Goal: Task Accomplishment & Management: Manage account settings

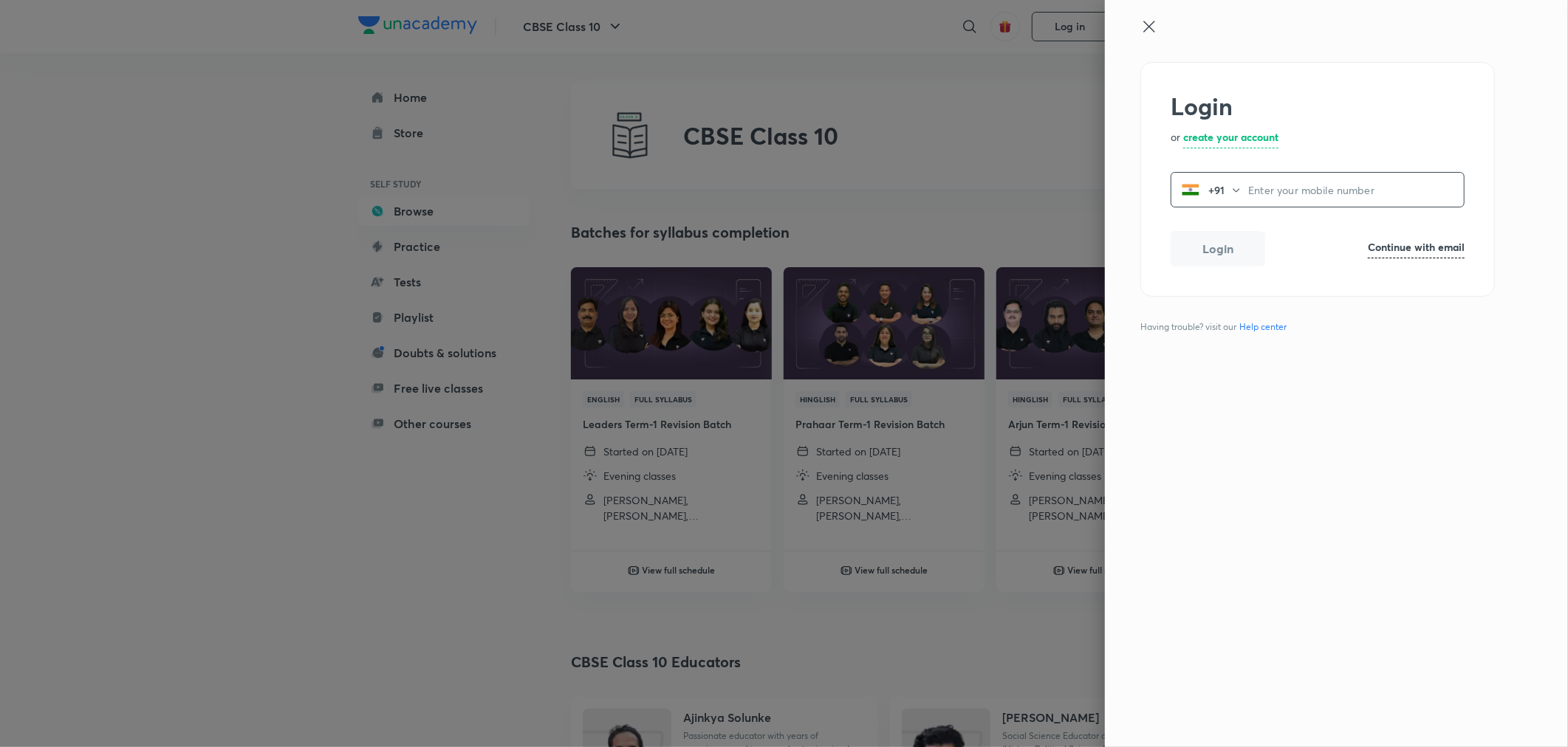
click at [1404, 246] on h6 "Continue with email" at bounding box center [1416, 247] width 97 height 16
click at [1249, 196] on input "email" at bounding box center [1318, 191] width 293 height 38
paste input "[EMAIL_ADDRESS][DOMAIN_NAME]"
type input "[EMAIL_ADDRESS][DOMAIN_NAME]"
click at [1212, 251] on button "Login" at bounding box center [1218, 251] width 94 height 35
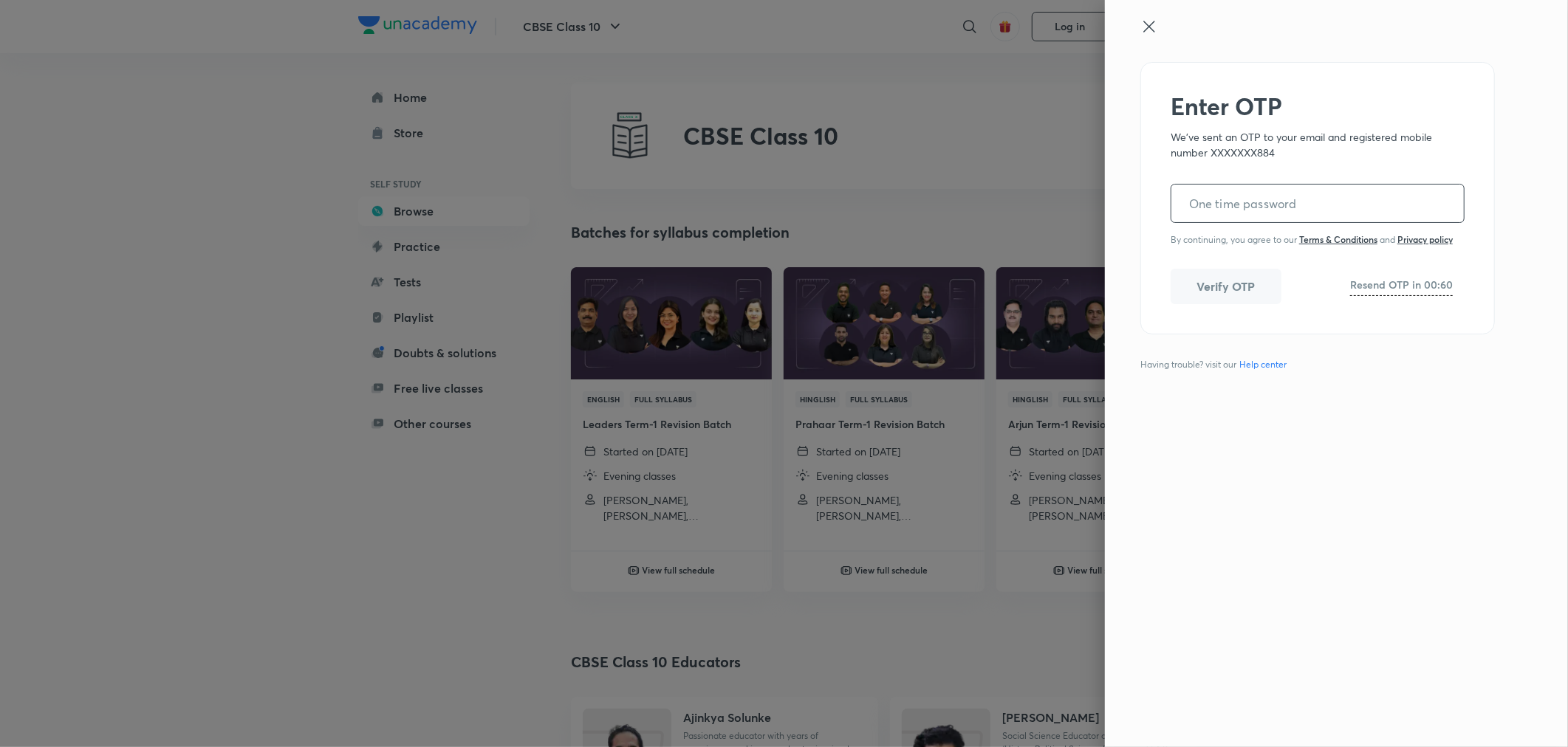
click at [1206, 218] on input "tel" at bounding box center [1318, 203] width 293 height 38
paste input "579050"
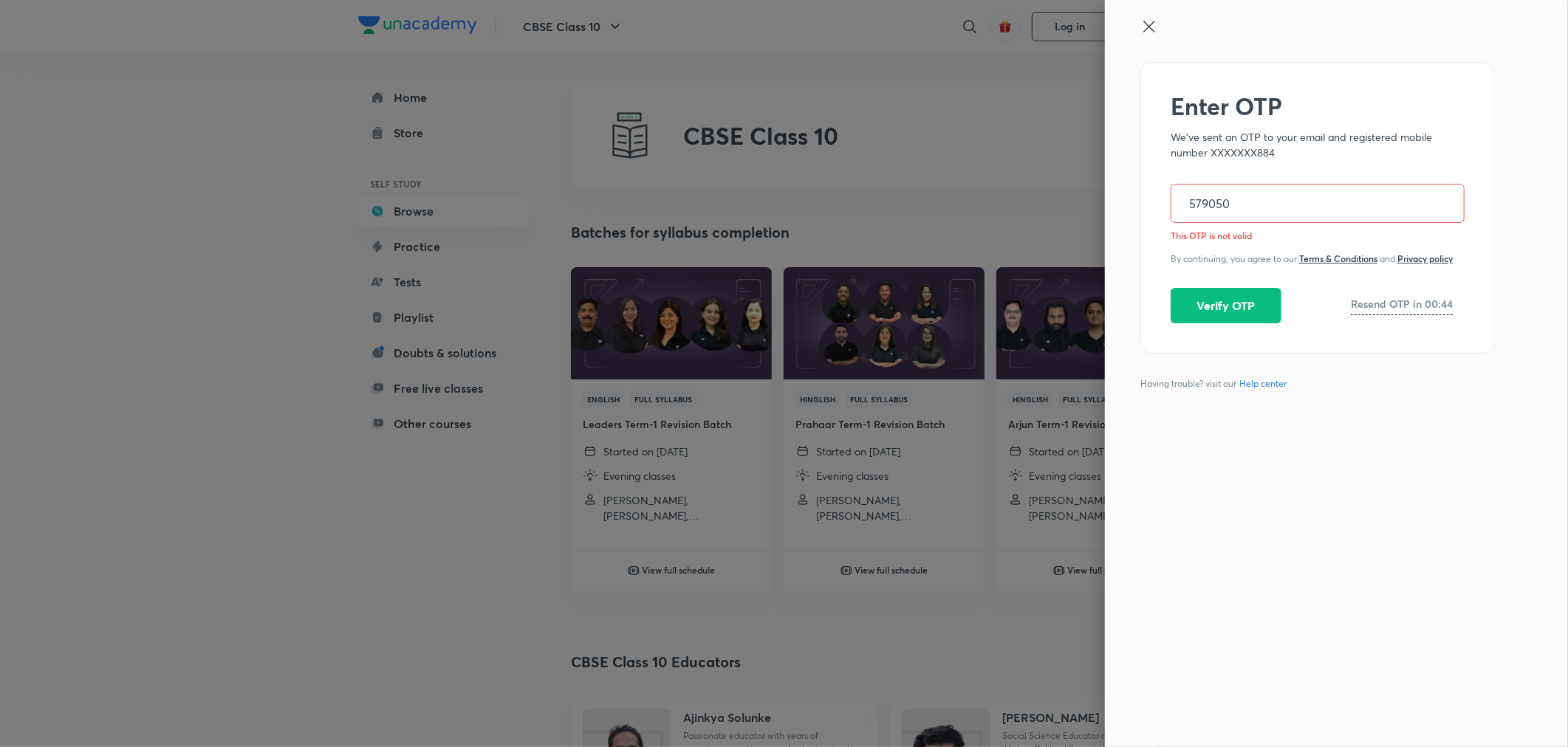
type input "579050"
click at [1148, 30] on icon at bounding box center [1149, 26] width 18 height 18
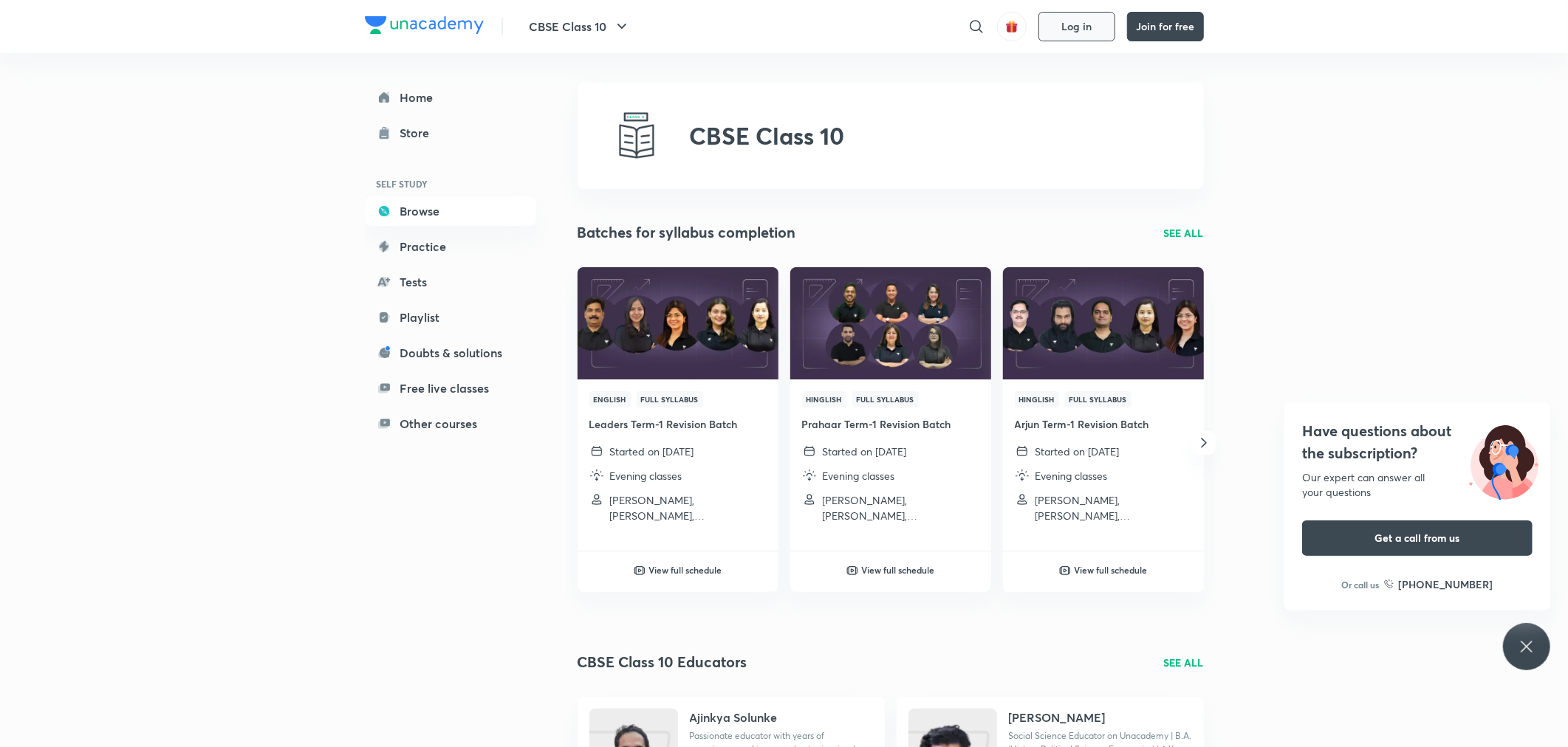
click at [1081, 30] on span "Log in" at bounding box center [1076, 26] width 30 height 12
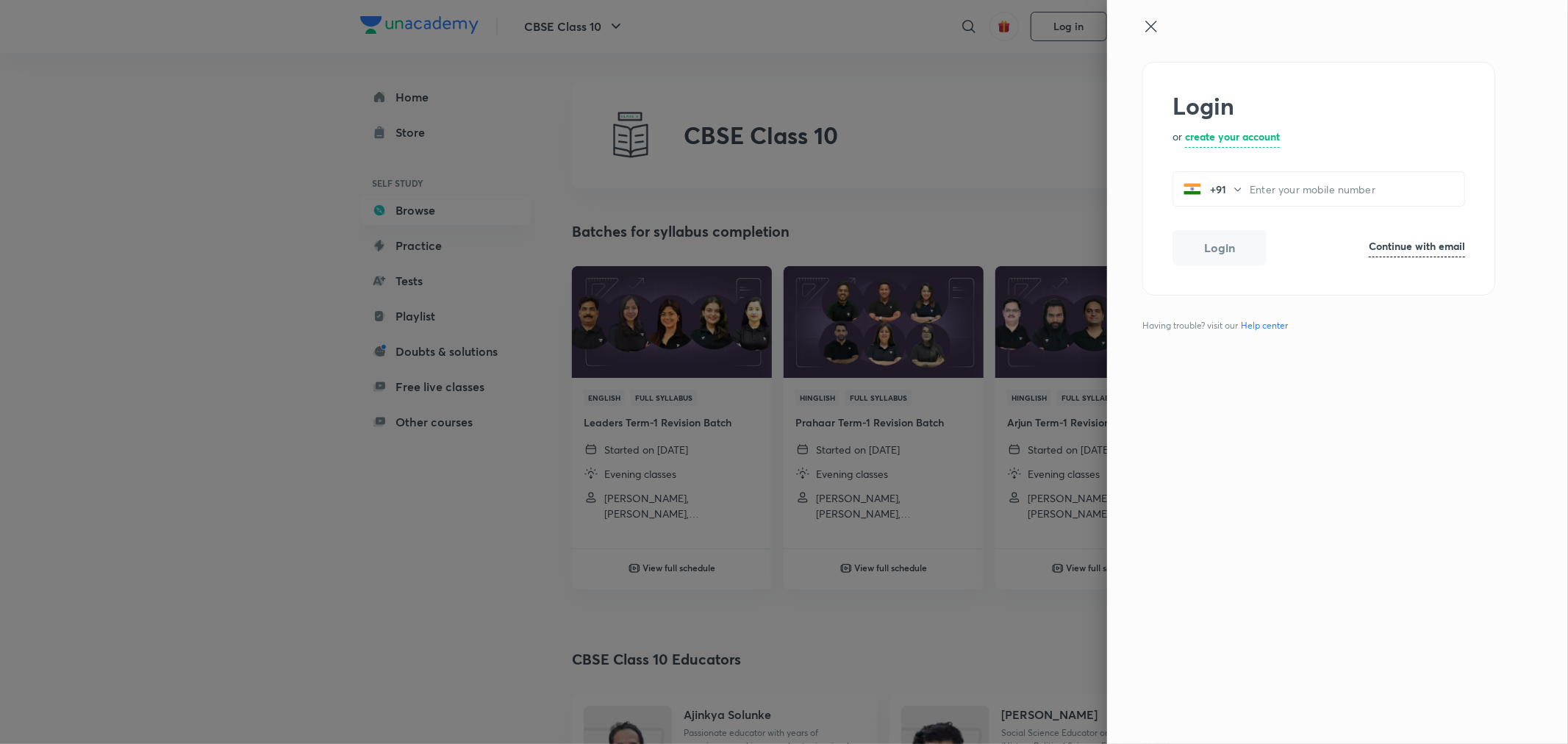
click at [1152, 29] on icon at bounding box center [1151, 26] width 17 height 17
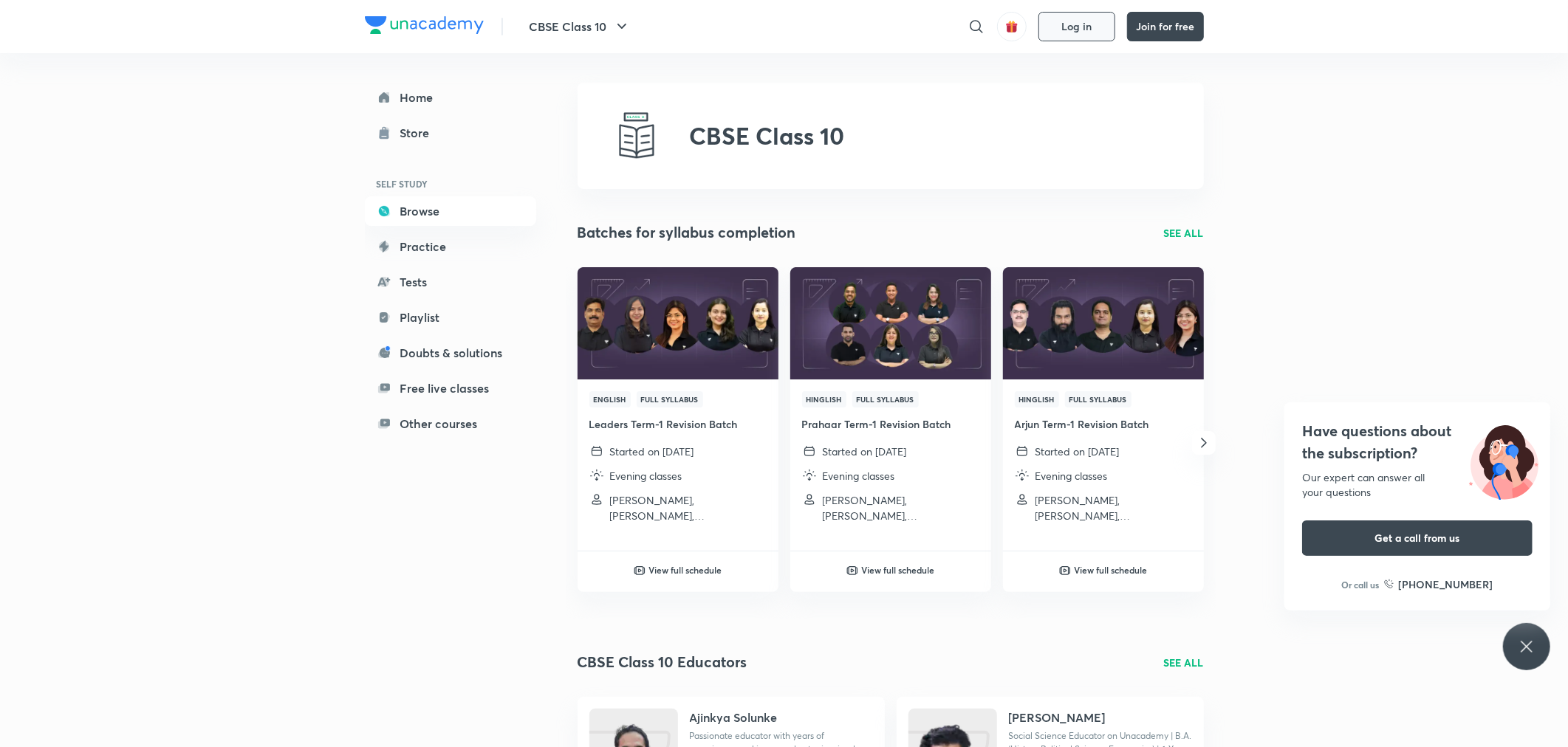
click at [1057, 28] on button "Log in" at bounding box center [1077, 27] width 77 height 30
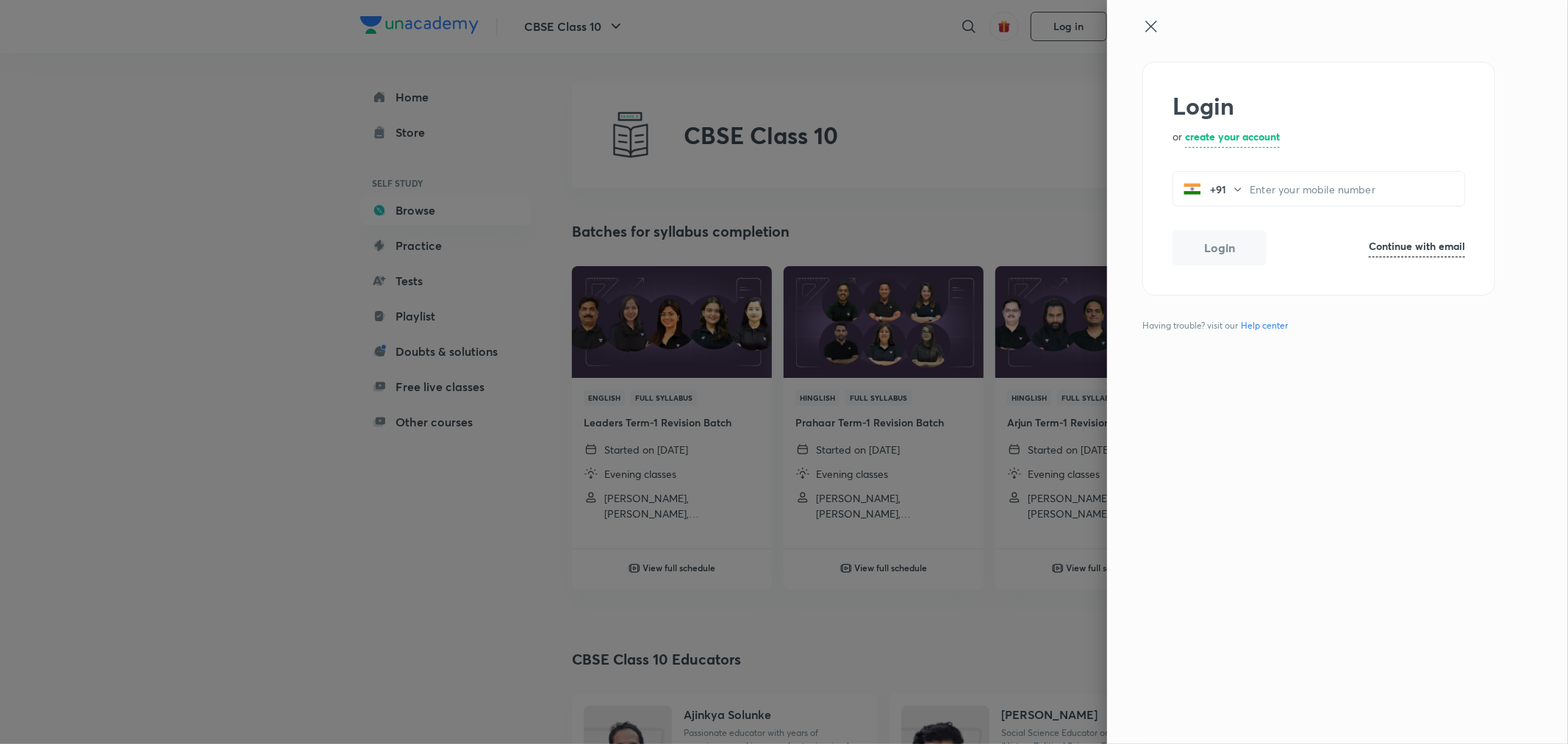
click at [1436, 243] on h6 "Continue with email" at bounding box center [1416, 246] width 97 height 16
